Goal: Information Seeking & Learning: Learn about a topic

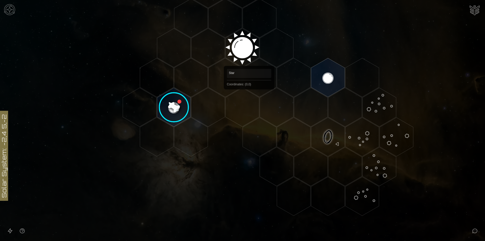
scroll to position [169, 0]
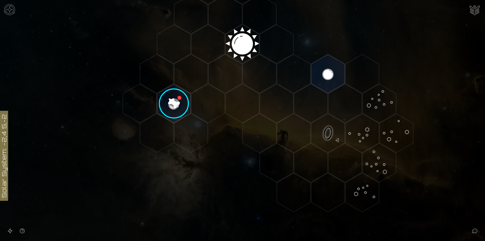
click at [178, 98] on image at bounding box center [174, 104] width 40 height 40
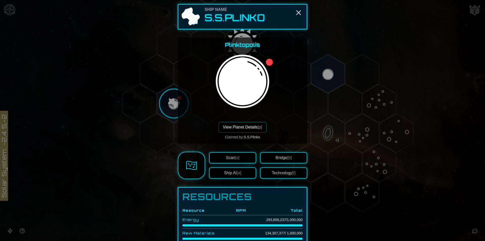
click at [287, 170] on button "Technology [t]" at bounding box center [283, 172] width 47 height 11
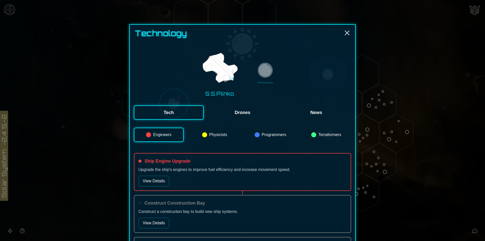
click at [316, 113] on button "News" at bounding box center [317, 112] width 70 height 14
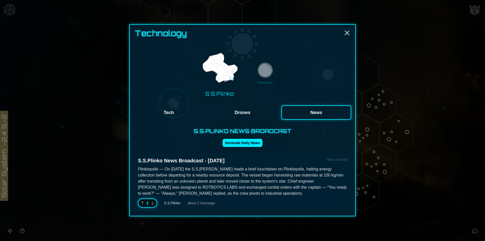
click at [265, 71] on img at bounding box center [266, 71] width 18 height 18
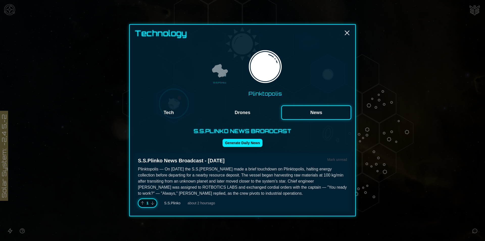
click at [216, 79] on img at bounding box center [220, 71] width 18 height 18
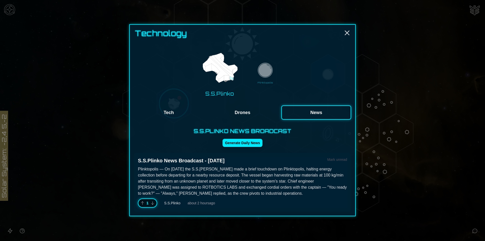
click at [172, 110] on button "Tech" at bounding box center [169, 112] width 70 height 14
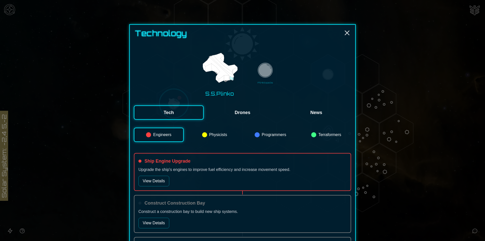
click at [268, 69] on img at bounding box center [266, 71] width 18 height 18
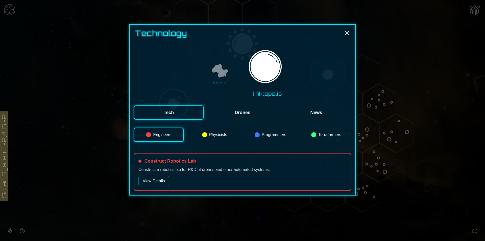
click at [227, 75] on img at bounding box center [220, 71] width 18 height 18
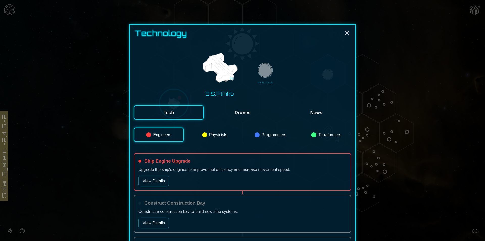
drag, startPoint x: 346, startPoint y: 34, endPoint x: 347, endPoint y: 27, distance: 6.4
click at [346, 27] on div "Technology S.S.Plinko Plinktopolis Tech Drones News Engineers Physicists Progra…" at bounding box center [242, 235] width 227 height 423
